Goal: Navigation & Orientation: Understand site structure

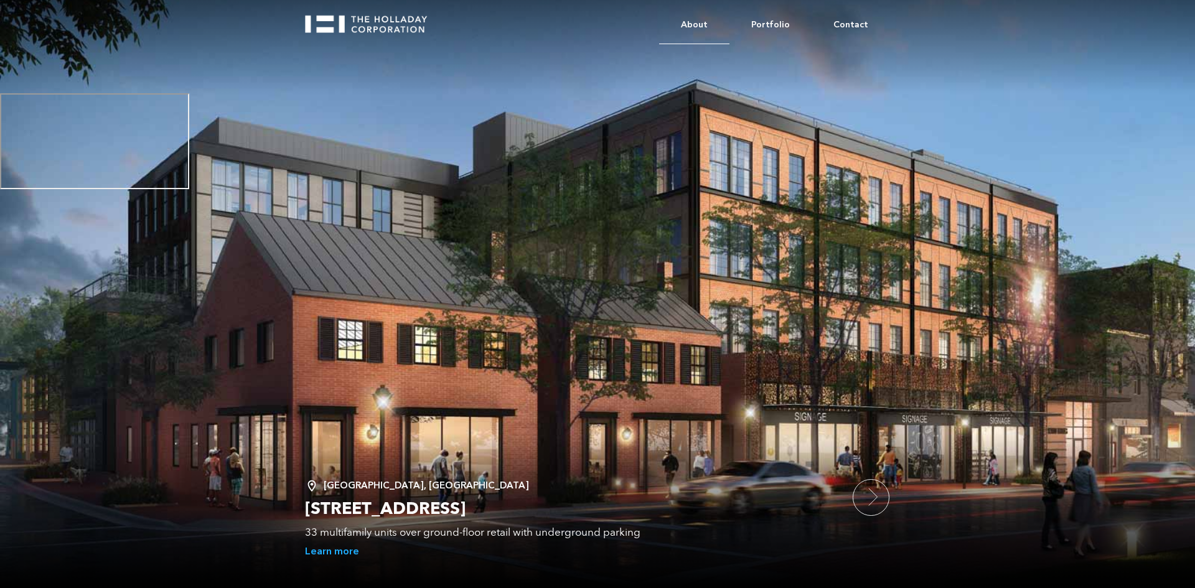
click at [720, 25] on link "About" at bounding box center [694, 25] width 70 height 38
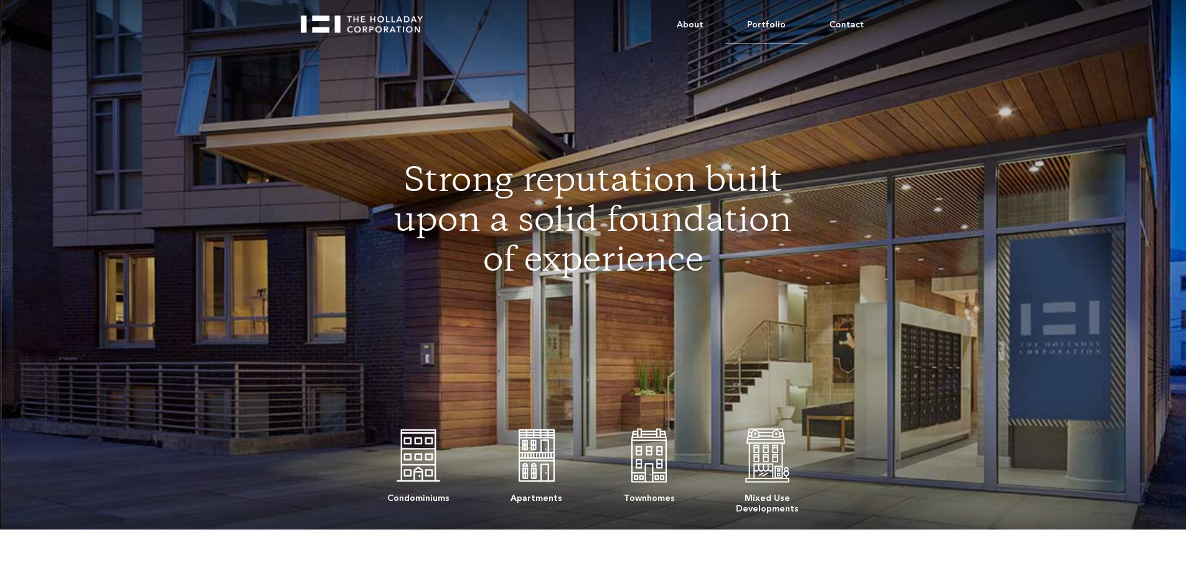
click at [781, 26] on link "Portfolio" at bounding box center [766, 25] width 82 height 38
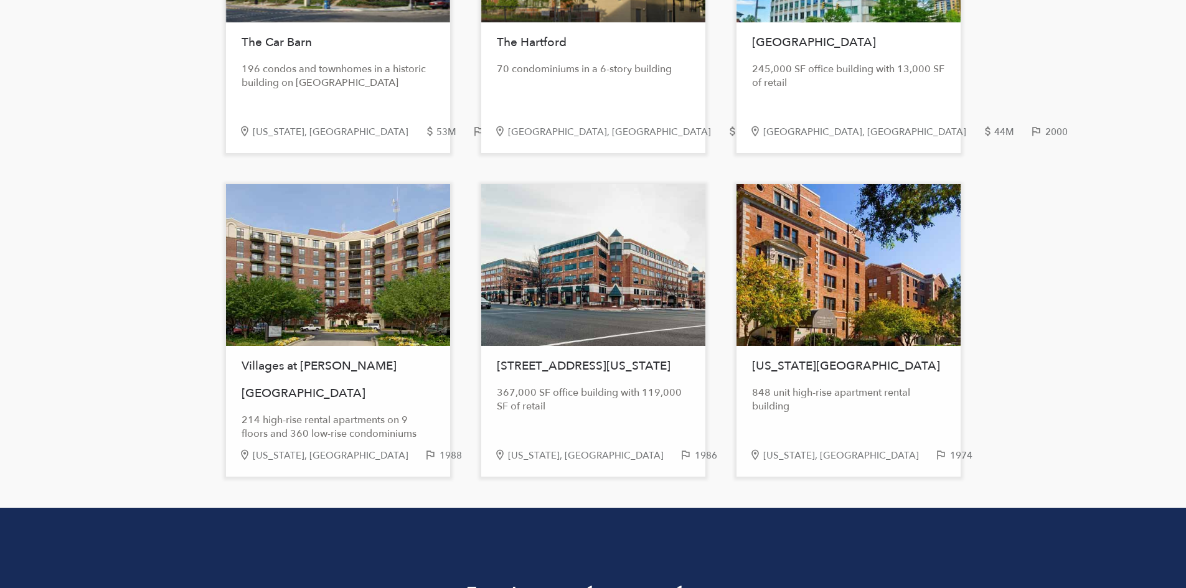
scroll to position [2552, 0]
